Goal: Book appointment/travel/reservation

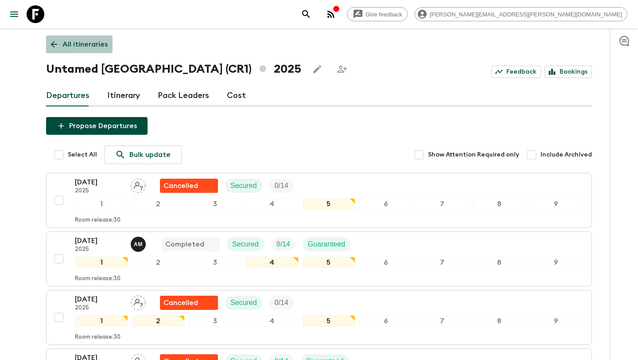
click at [53, 40] on icon at bounding box center [54, 44] width 10 height 10
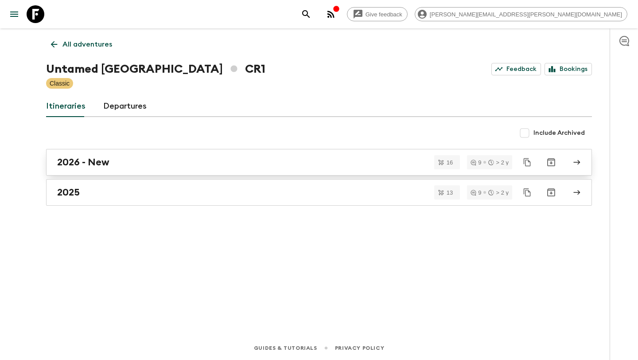
click at [193, 169] on link "2026 - New" at bounding box center [318, 162] width 545 height 27
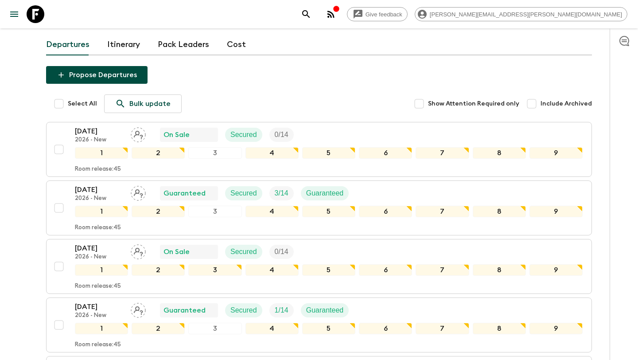
scroll to position [55, 0]
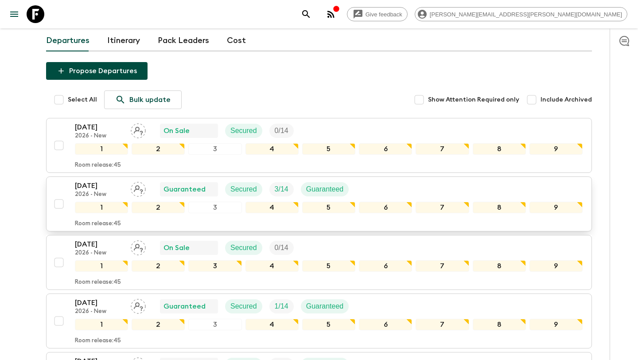
click at [369, 181] on div "[DATE] 2026 - New Guaranteed Secured 3 / 14 Guaranteed" at bounding box center [328, 189] width 507 height 18
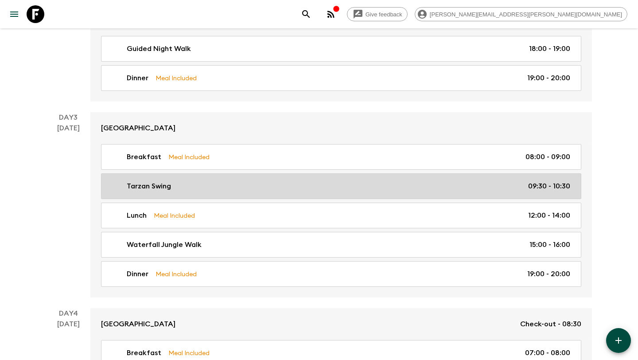
scroll to position [499, 0]
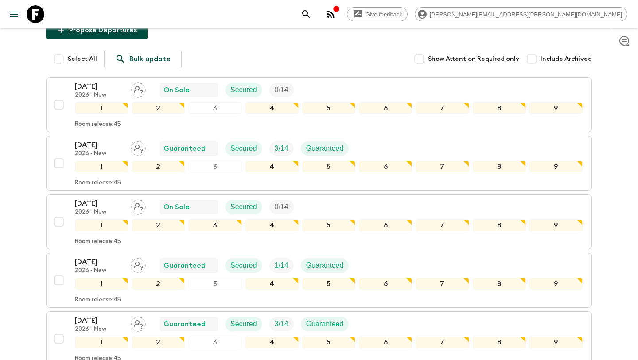
scroll to position [99, 0]
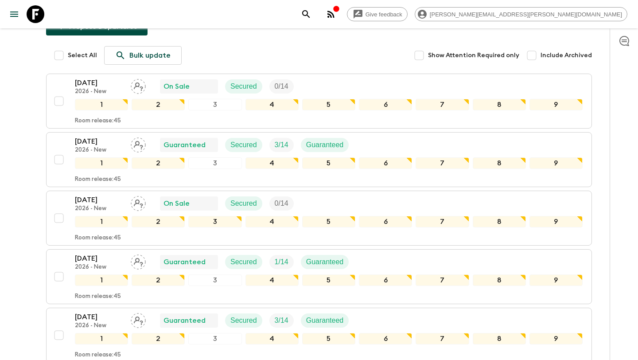
click at [625, 74] on div at bounding box center [623, 193] width 28 height 331
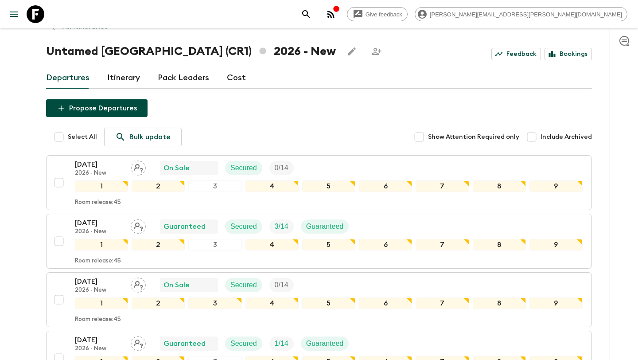
scroll to position [0, 0]
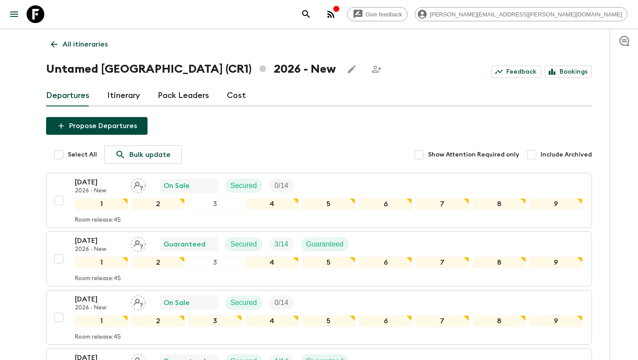
click at [54, 44] on icon at bounding box center [54, 44] width 7 height 7
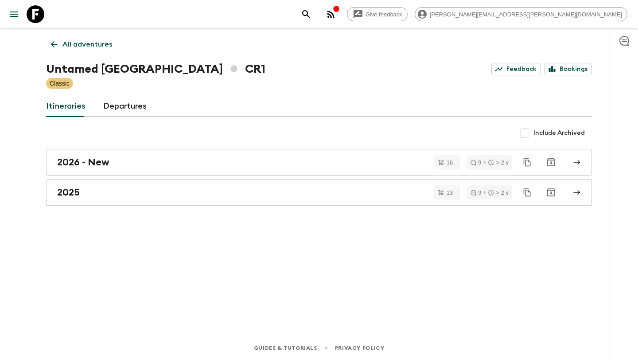
click at [54, 44] on icon at bounding box center [54, 44] width 7 height 7
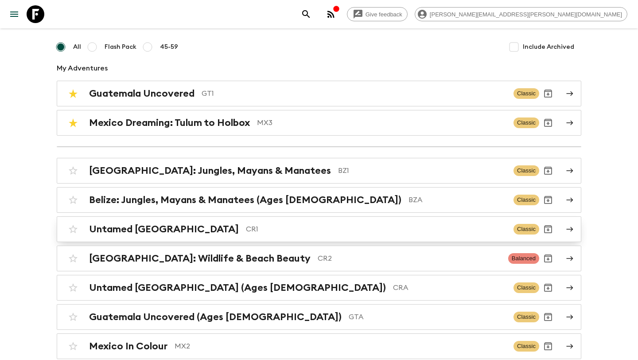
scroll to position [71, 0]
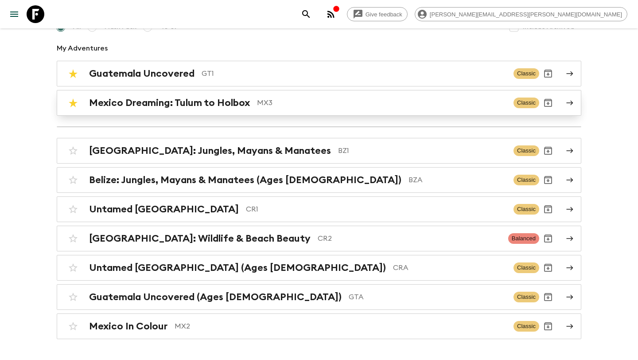
click at [274, 99] on p "MX3" at bounding box center [381, 102] width 249 height 11
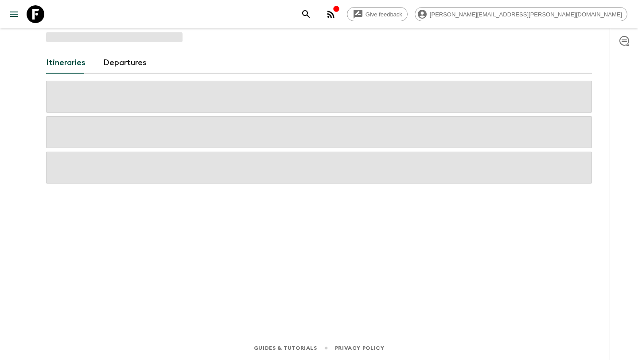
click at [274, 99] on span at bounding box center [318, 97] width 545 height 32
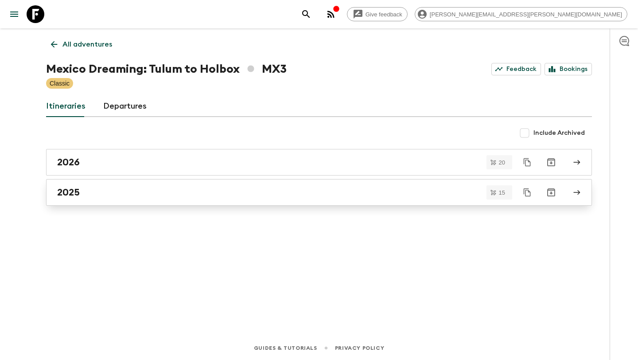
click at [206, 183] on link "2025" at bounding box center [318, 192] width 545 height 27
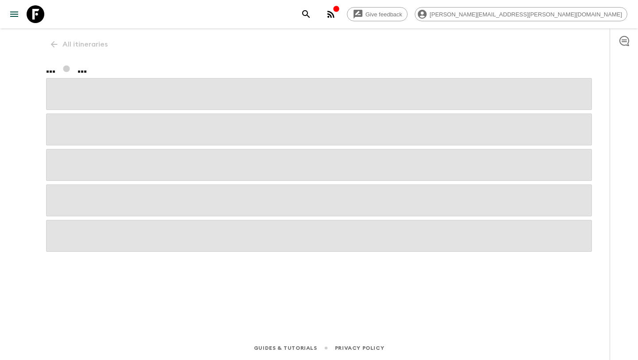
click at [206, 183] on div at bounding box center [318, 165] width 545 height 174
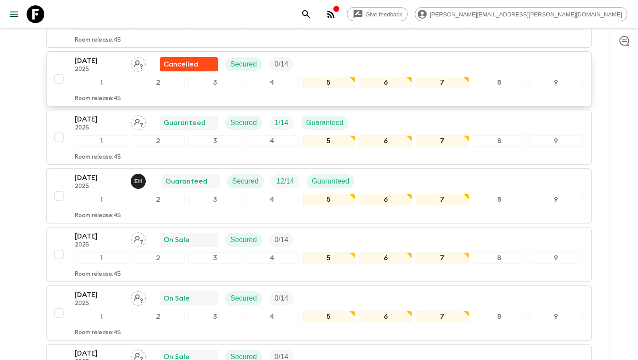
scroll to position [297, 0]
click at [58, 75] on input "checkbox" at bounding box center [59, 79] width 18 height 18
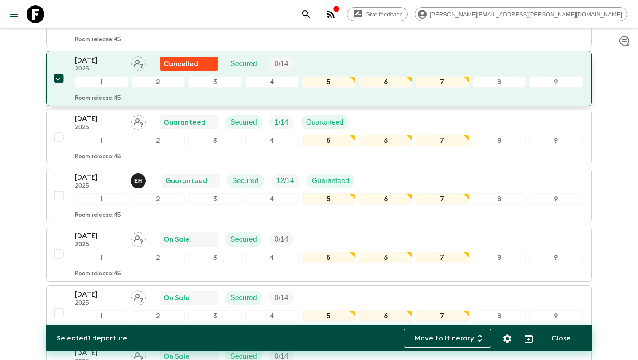
click at [57, 78] on input "checkbox" at bounding box center [59, 79] width 18 height 18
checkbox input "false"
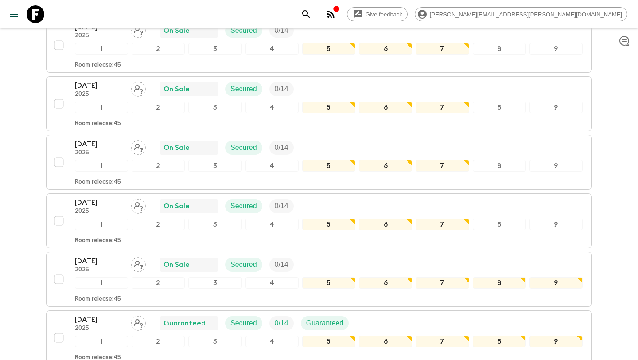
scroll to position [626, 0]
